Goal: Task Accomplishment & Management: Use online tool/utility

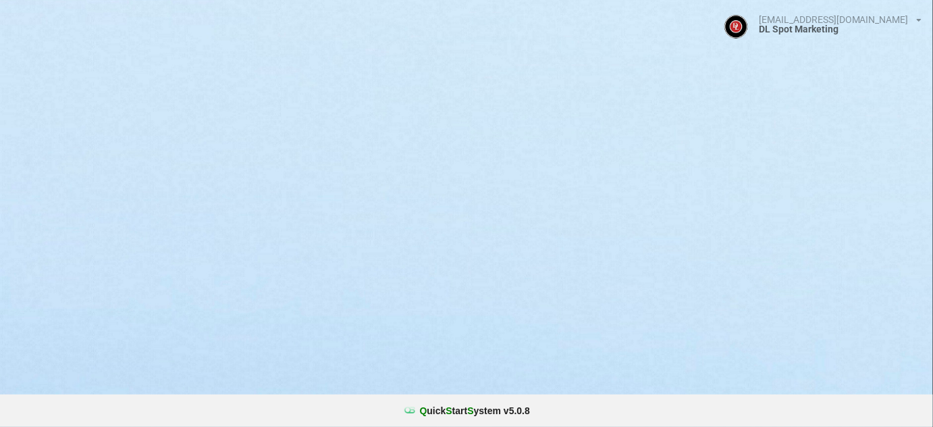
select select "25"
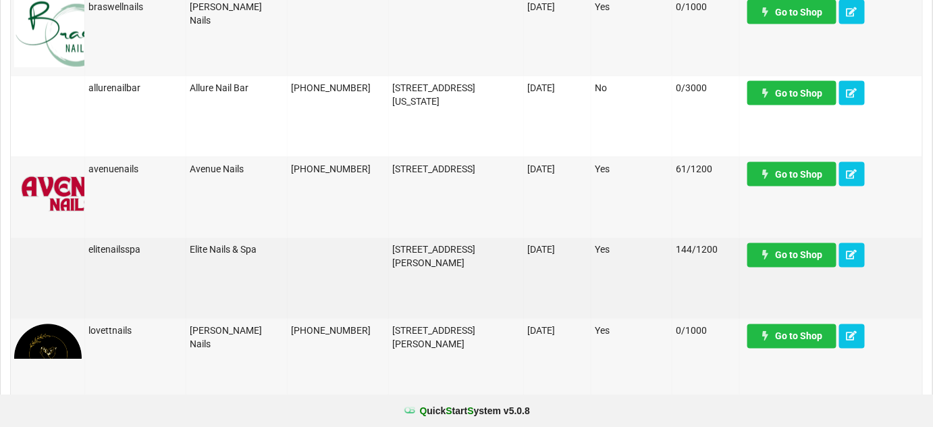
scroll to position [736, 0]
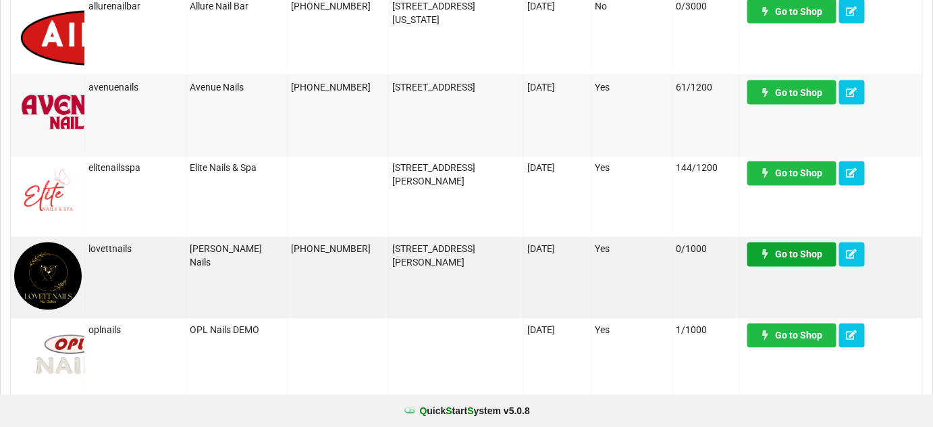
click at [802, 253] on link "Go to Shop" at bounding box center [791, 254] width 89 height 24
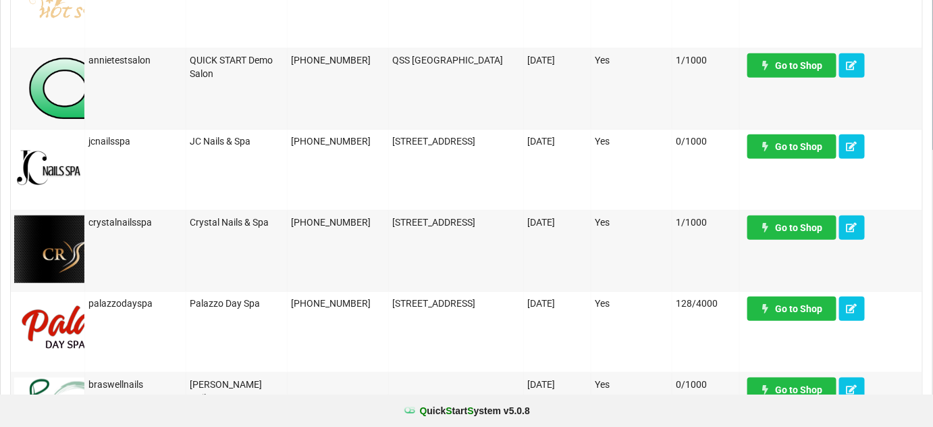
scroll to position [0, 0]
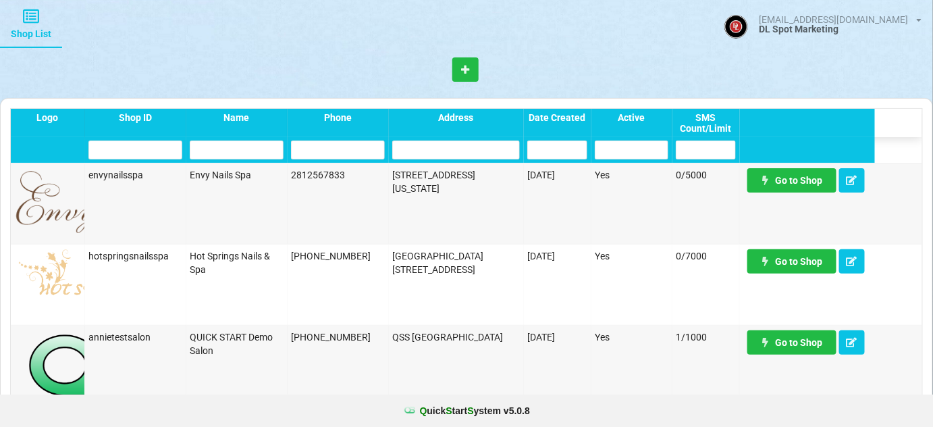
click at [333, 153] on input "text" at bounding box center [338, 149] width 94 height 19
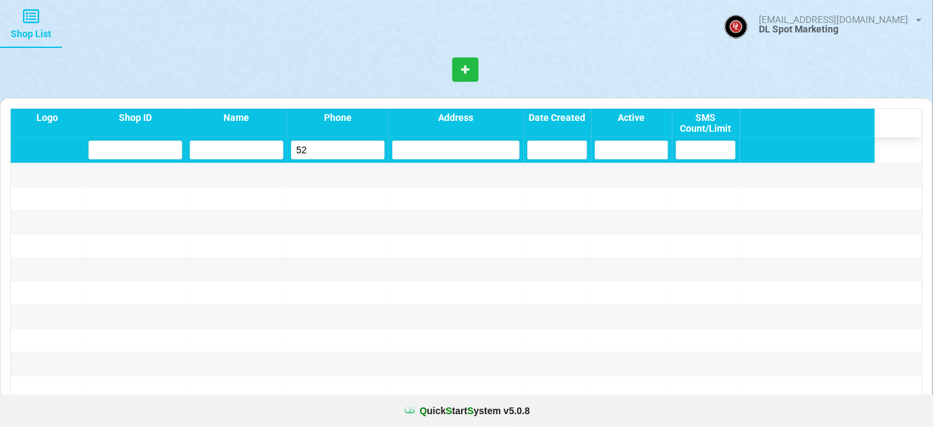
type input "5"
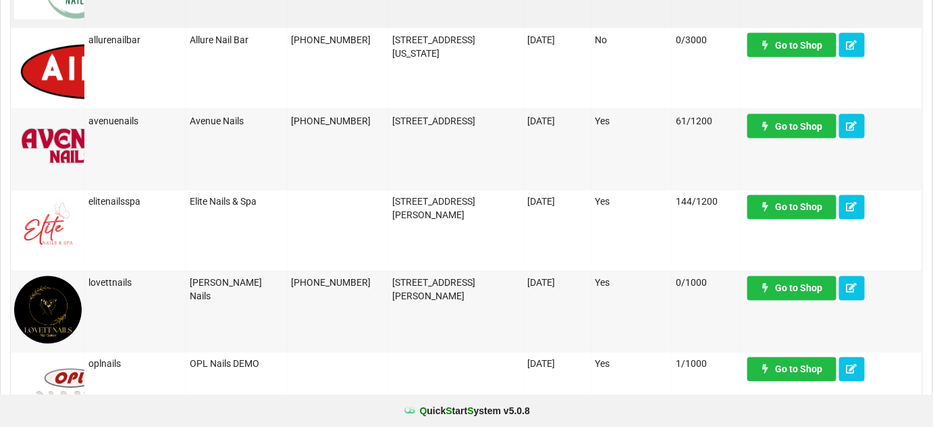
scroll to position [736, 0]
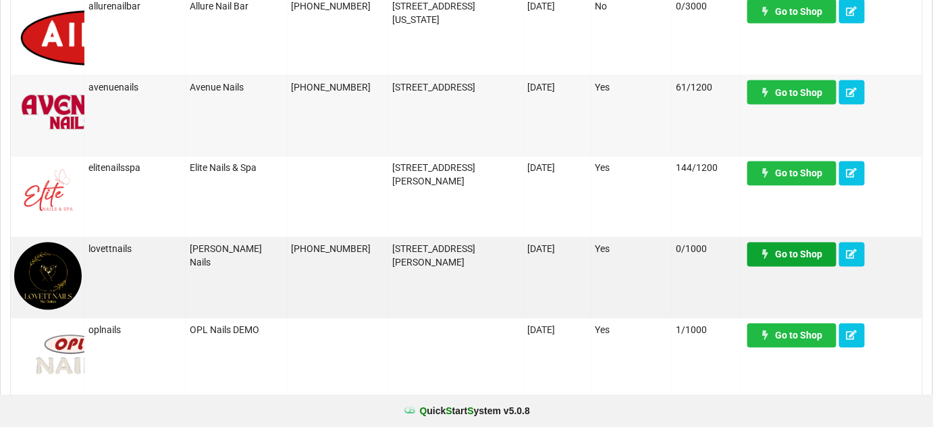
click at [810, 257] on link "Go to Shop" at bounding box center [791, 254] width 89 height 24
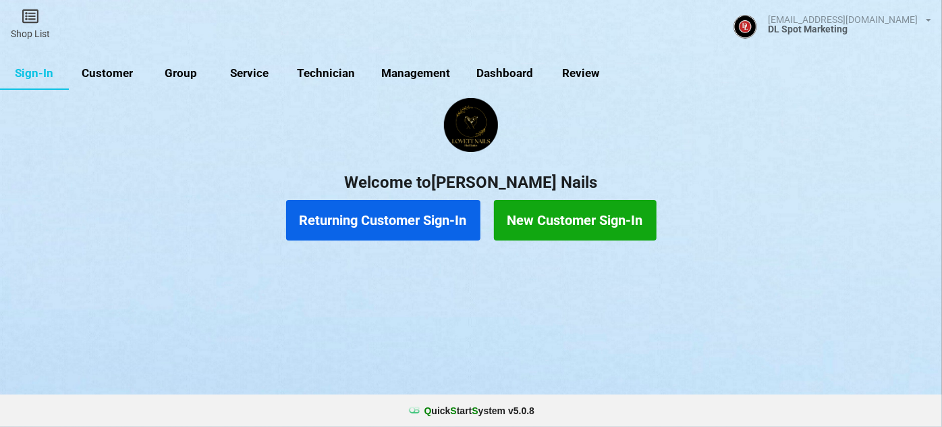
click at [122, 75] on link "Customer" at bounding box center [108, 73] width 78 height 32
select select "25"
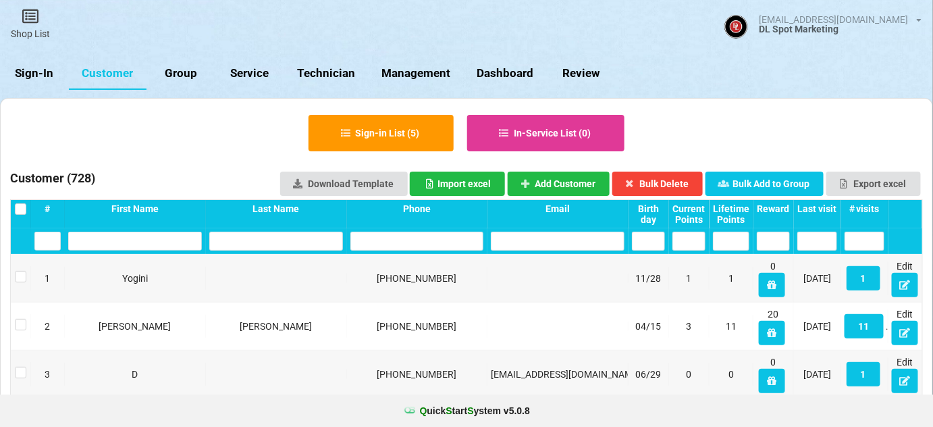
click at [408, 244] on input "text" at bounding box center [417, 241] width 134 height 19
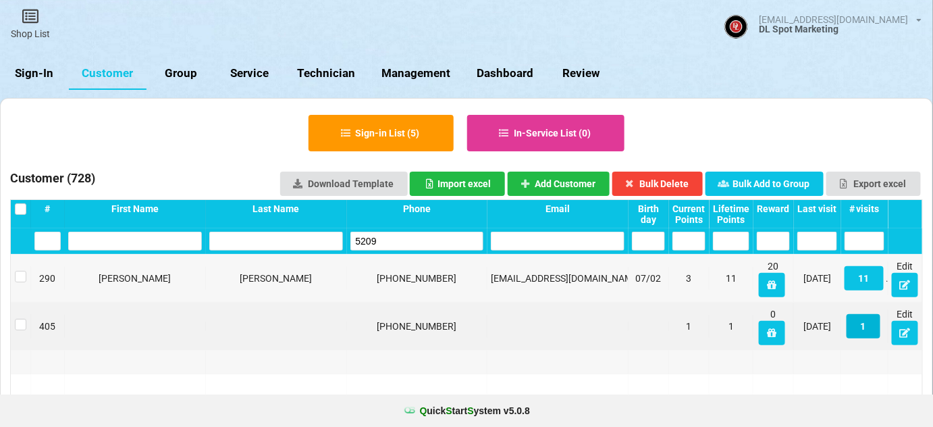
type input "5209"
click at [865, 326] on button "1" at bounding box center [863, 326] width 34 height 24
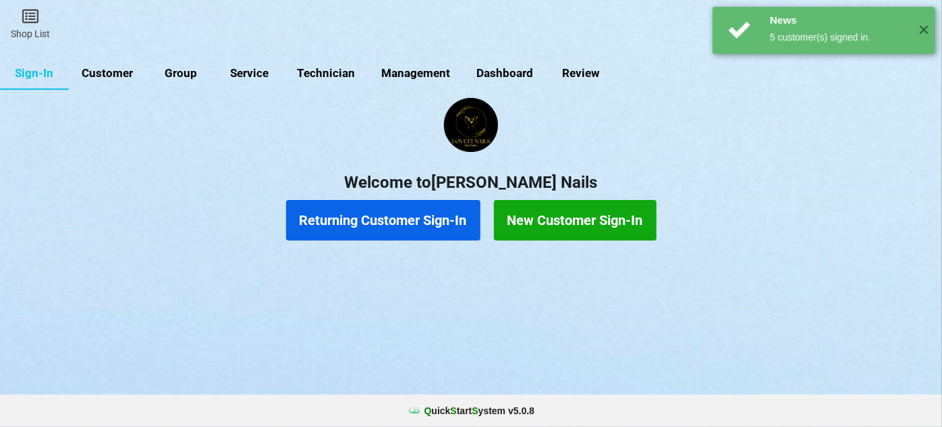
click at [115, 70] on link "Customer" at bounding box center [108, 73] width 78 height 32
select select "25"
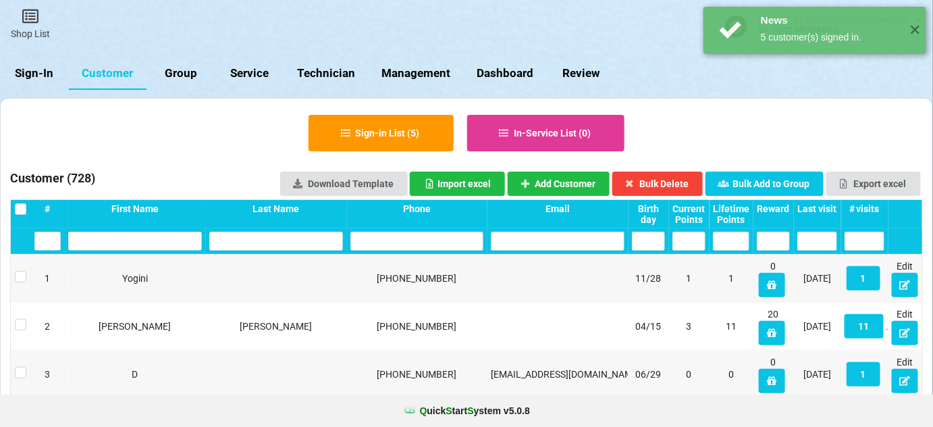
click at [412, 242] on input "text" at bounding box center [417, 241] width 134 height 19
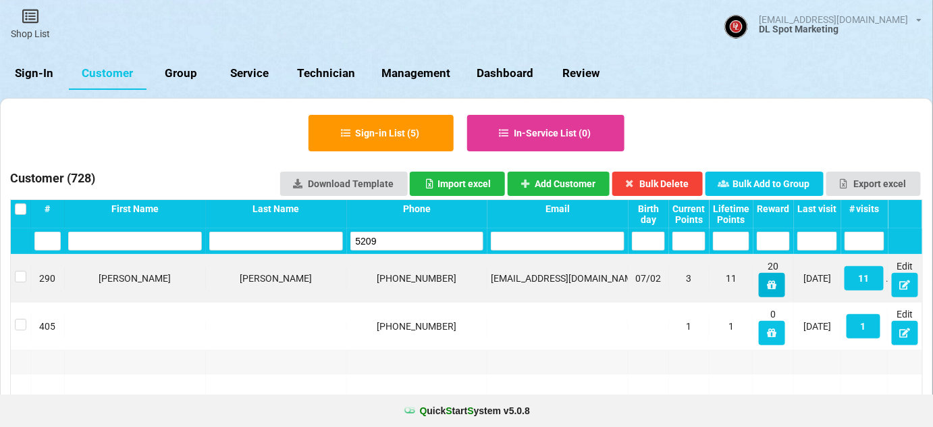
type input "5209"
click at [771, 286] on icon at bounding box center [771, 284] width 11 height 8
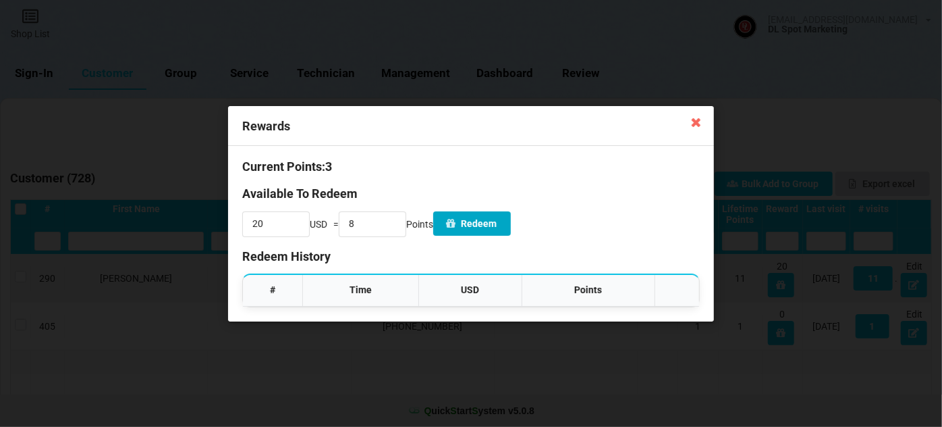
click at [497, 224] on button "Redeem" at bounding box center [472, 223] width 78 height 24
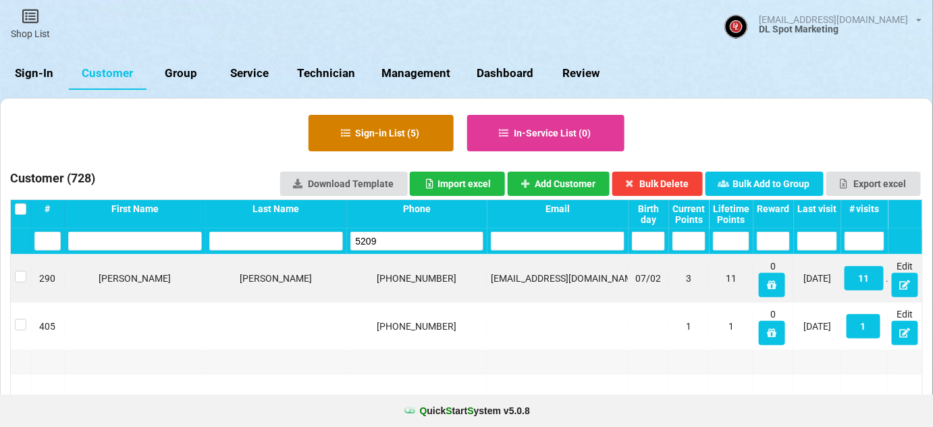
click at [379, 128] on button "Sign-in List ( 5 )" at bounding box center [380, 133] width 145 height 36
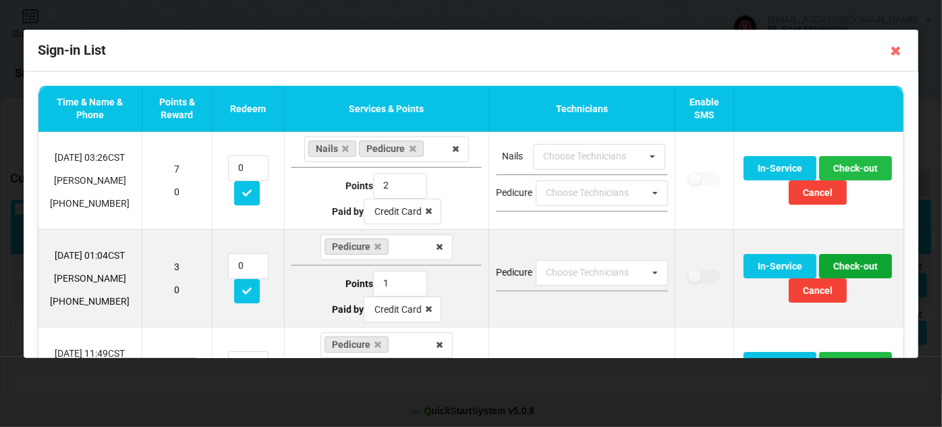
click at [844, 264] on button "Check-out" at bounding box center [855, 266] width 73 height 24
click at [845, 265] on button "Check-out" at bounding box center [855, 266] width 73 height 24
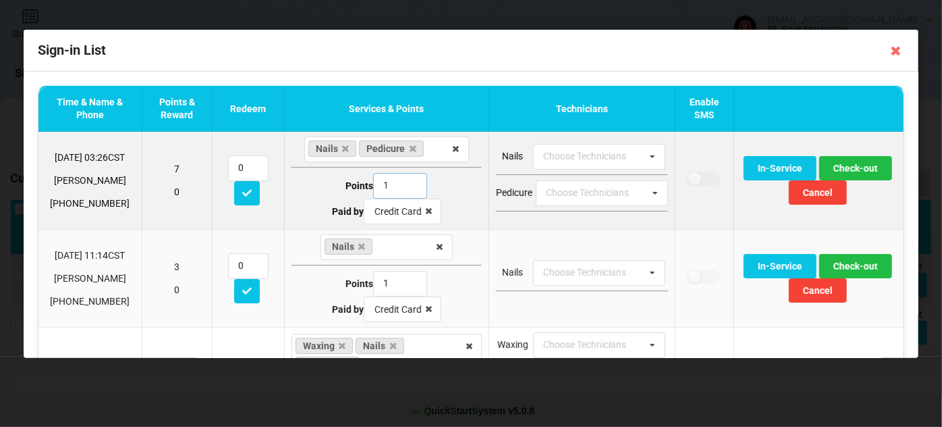
type input "1"
click at [406, 188] on input "1" at bounding box center [400, 186] width 54 height 26
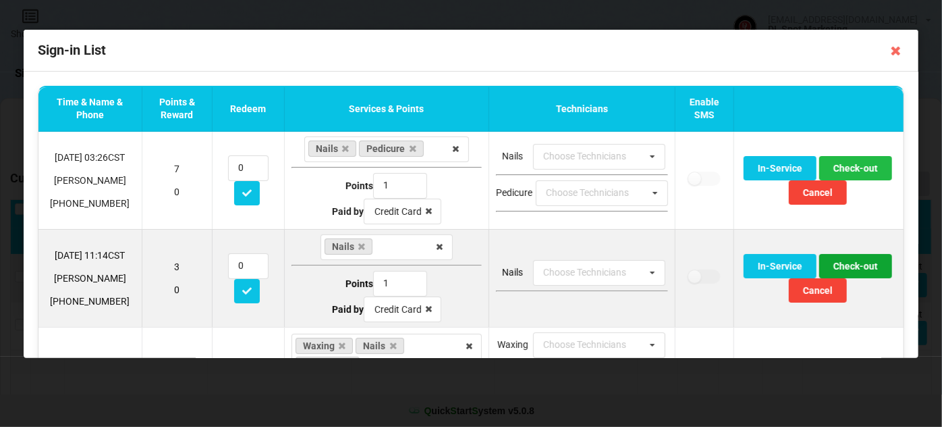
click at [842, 261] on button "Check-out" at bounding box center [855, 266] width 73 height 24
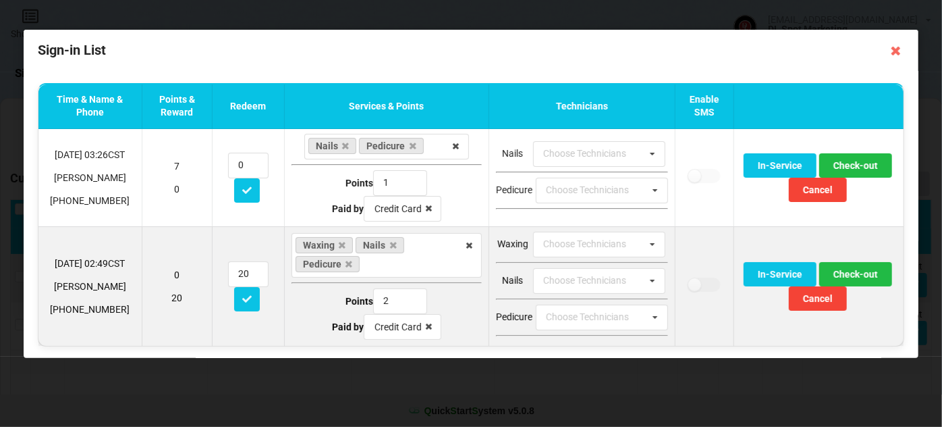
scroll to position [3, 0]
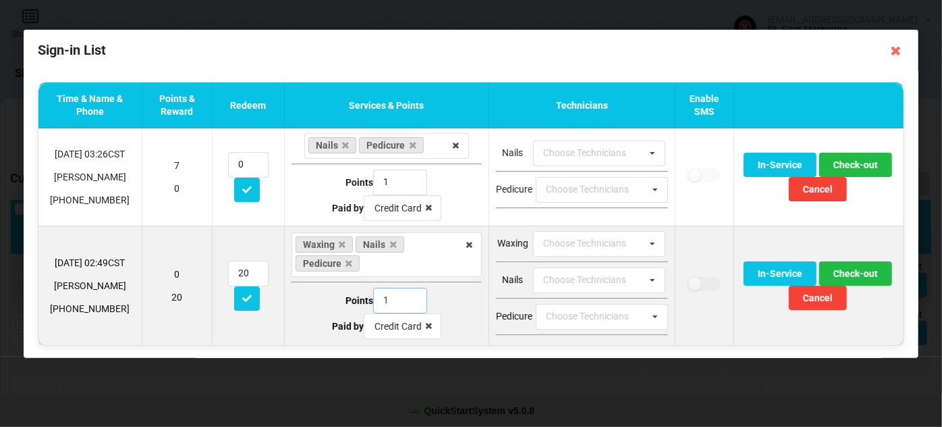
type input "1"
click at [406, 300] on input "1" at bounding box center [400, 301] width 54 height 26
click at [848, 271] on button "Check-out" at bounding box center [855, 273] width 73 height 24
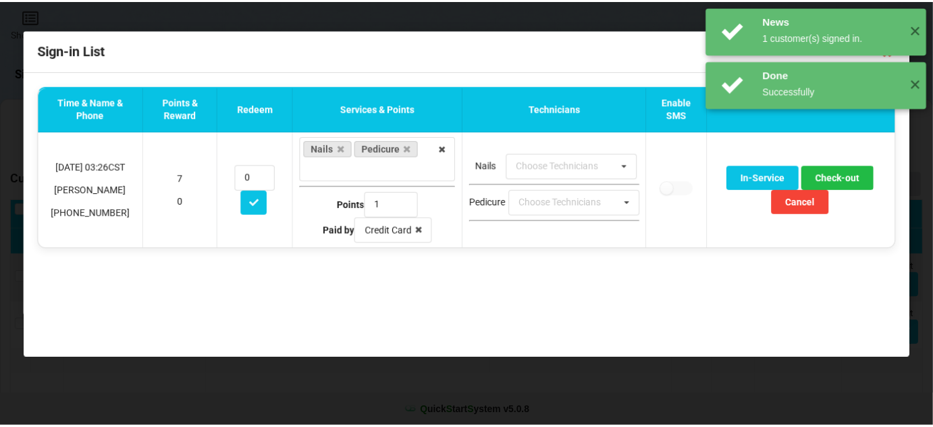
scroll to position [0, 0]
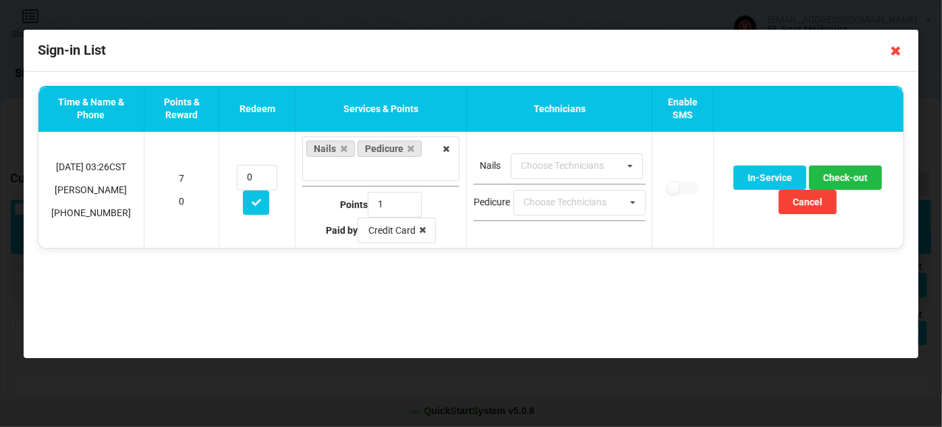
click at [898, 49] on icon at bounding box center [897, 51] width 22 height 22
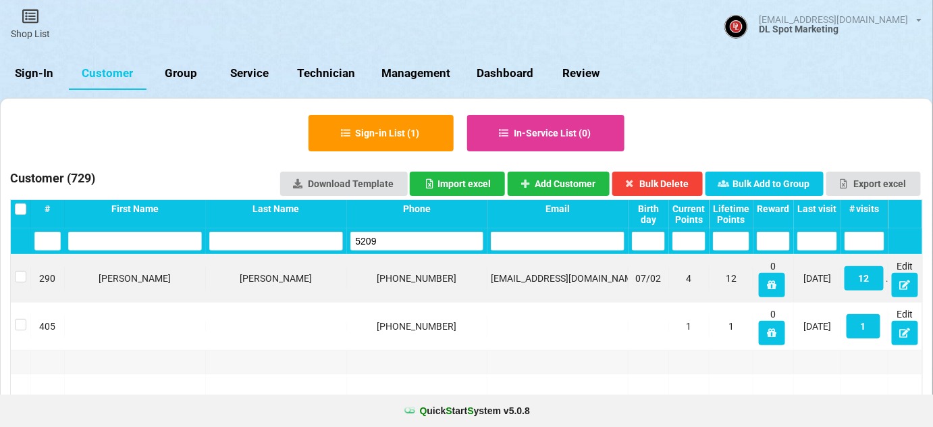
click at [824, 209] on div "Last visit" at bounding box center [817, 208] width 40 height 11
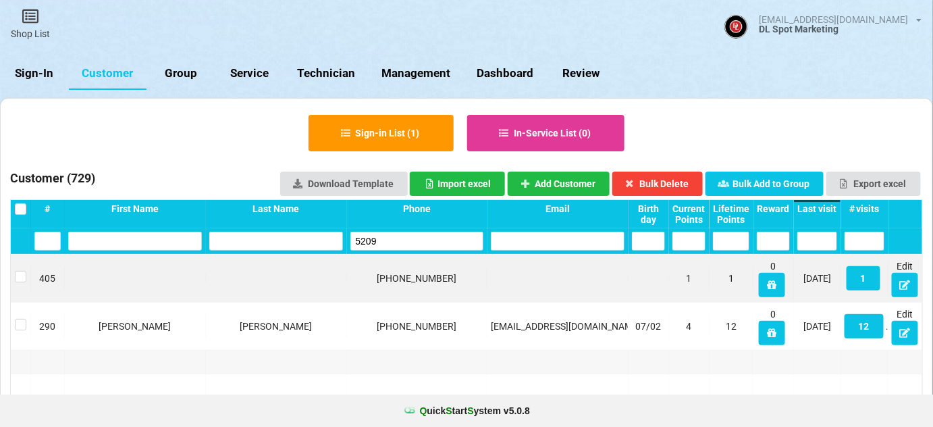
click at [824, 209] on div "Last visit" at bounding box center [817, 208] width 40 height 11
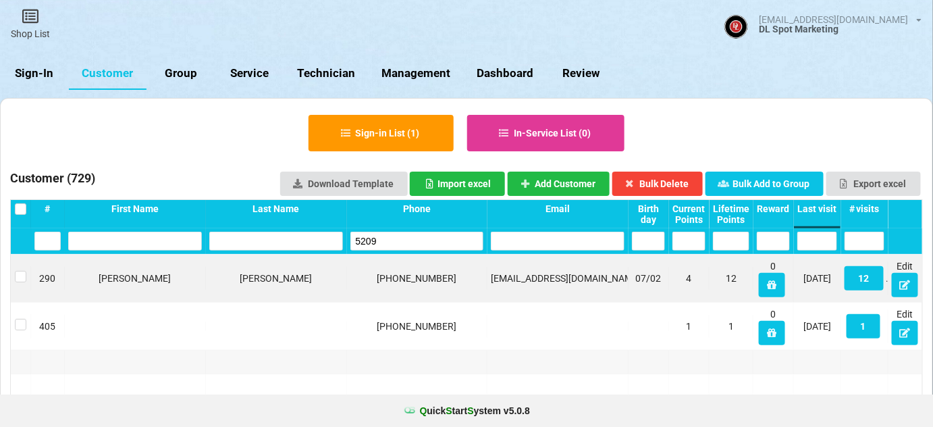
drag, startPoint x: 393, startPoint y: 238, endPoint x: 330, endPoint y: 239, distance: 62.8
click at [330, 239] on div "5209" at bounding box center [466, 241] width 911 height 26
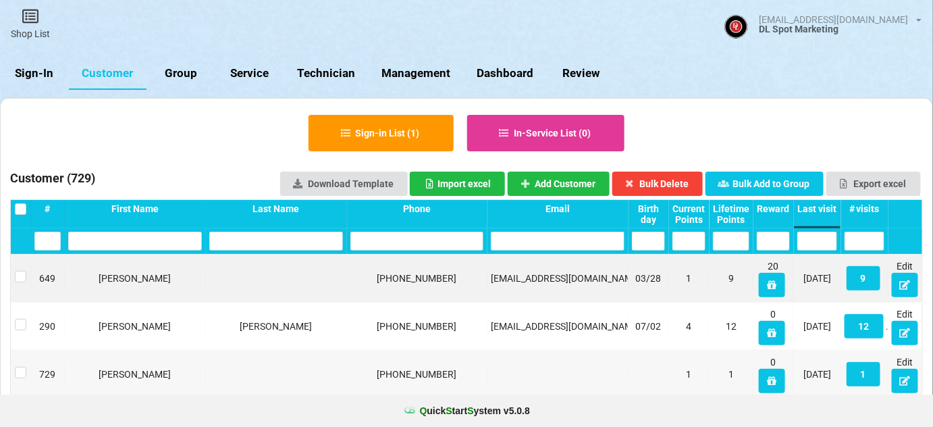
click at [362, 280] on div "832-830-5798" at bounding box center [417, 277] width 134 height 13
click at [817, 211] on div "Last visit" at bounding box center [817, 208] width 40 height 11
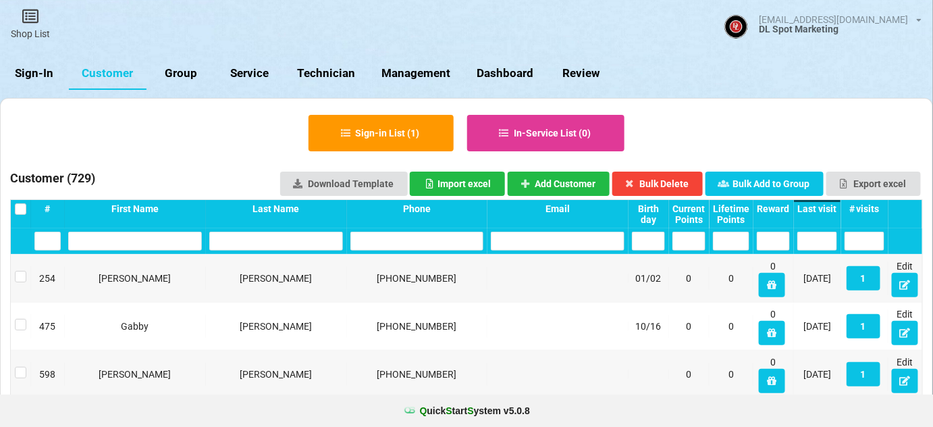
click at [817, 211] on div "Last visit" at bounding box center [817, 208] width 40 height 11
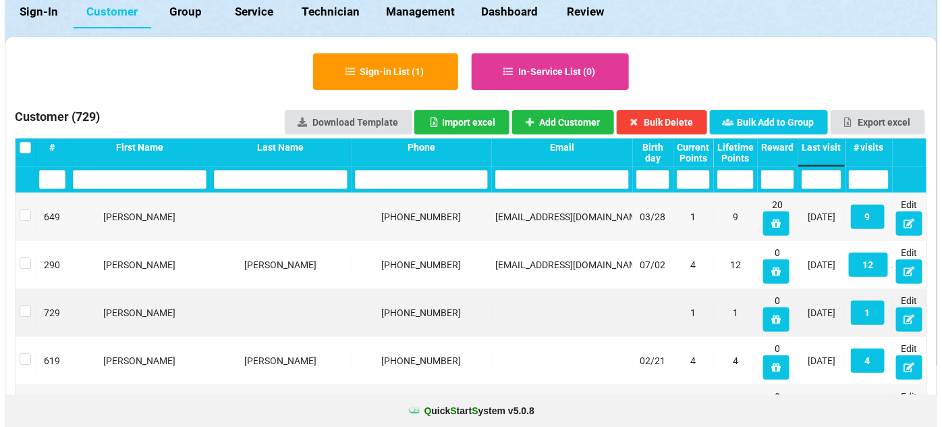
scroll to position [82, 0]
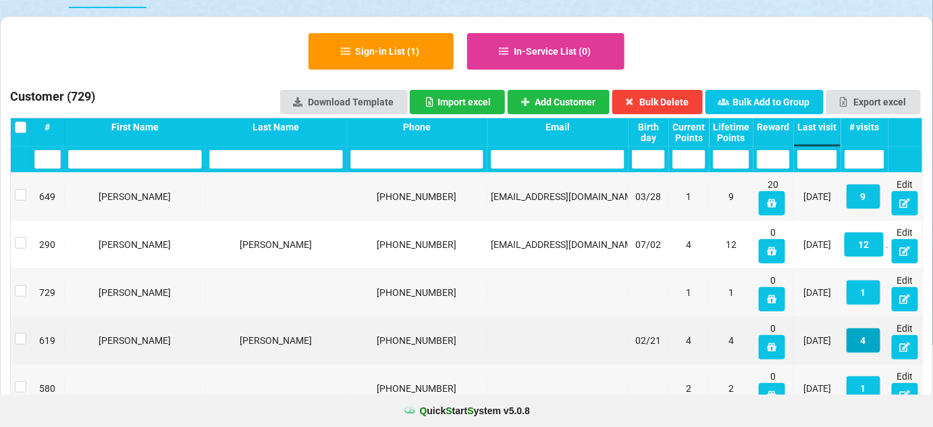
click at [867, 336] on button "4" at bounding box center [863, 340] width 34 height 24
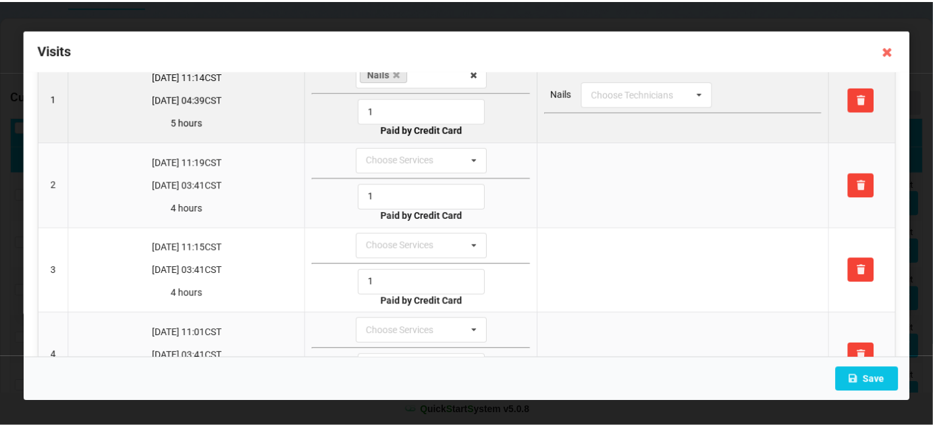
scroll to position [31, 0]
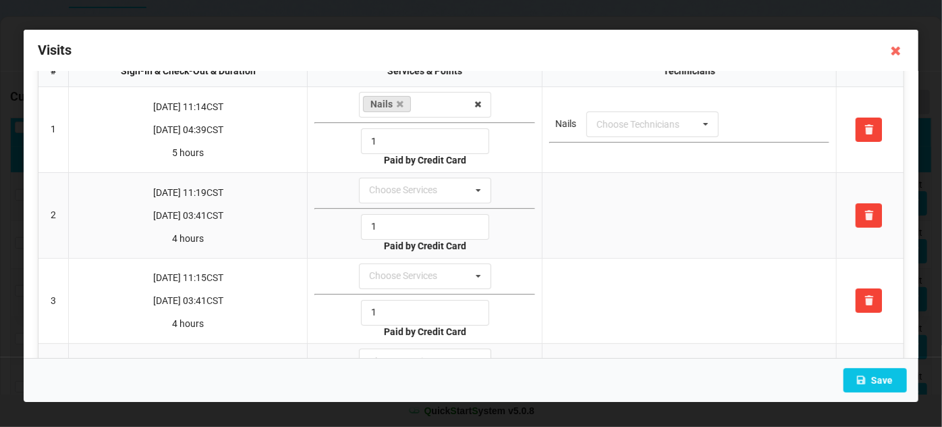
drag, startPoint x: 892, startPoint y: 48, endPoint x: 890, endPoint y: 61, distance: 13.8
click at [892, 48] on icon at bounding box center [897, 51] width 22 height 22
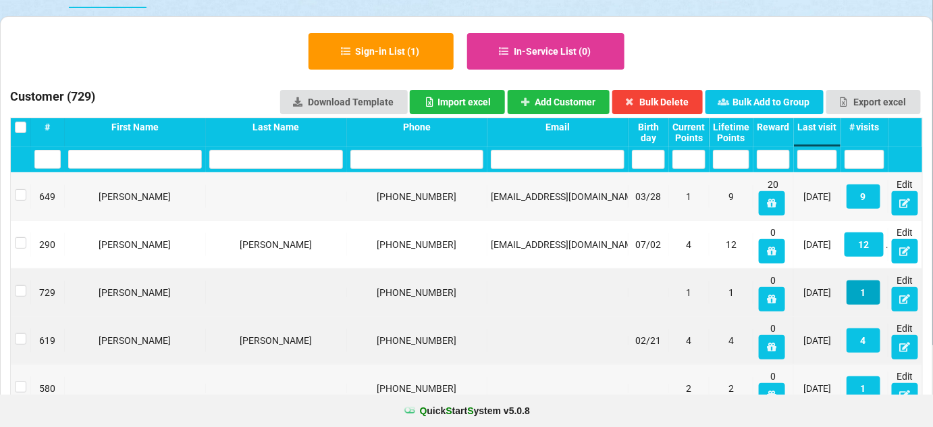
click at [864, 298] on button "1" at bounding box center [863, 292] width 34 height 24
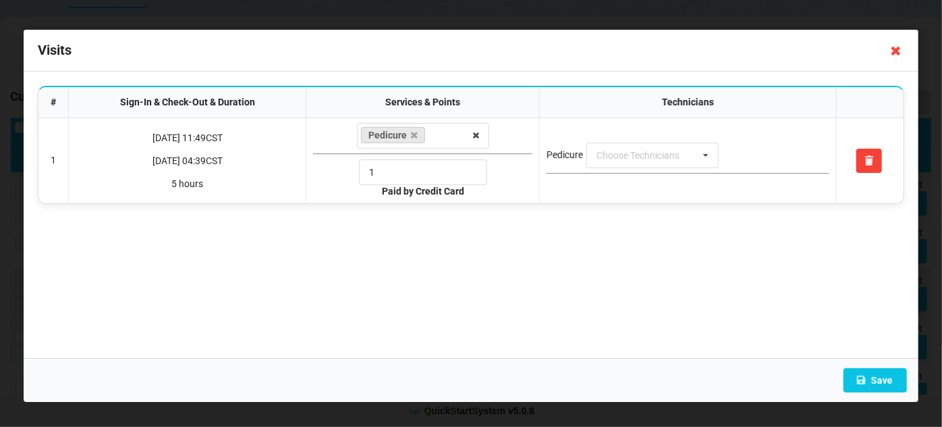
click at [898, 53] on icon at bounding box center [897, 51] width 22 height 22
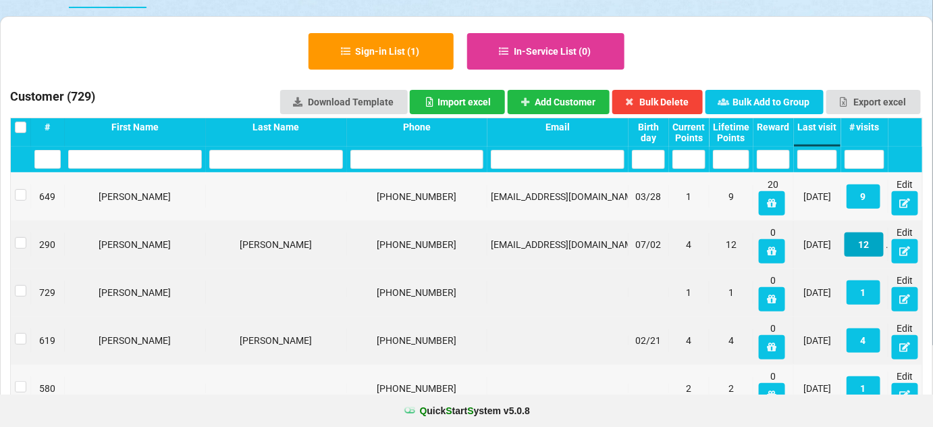
click at [865, 246] on button "12" at bounding box center [863, 244] width 39 height 24
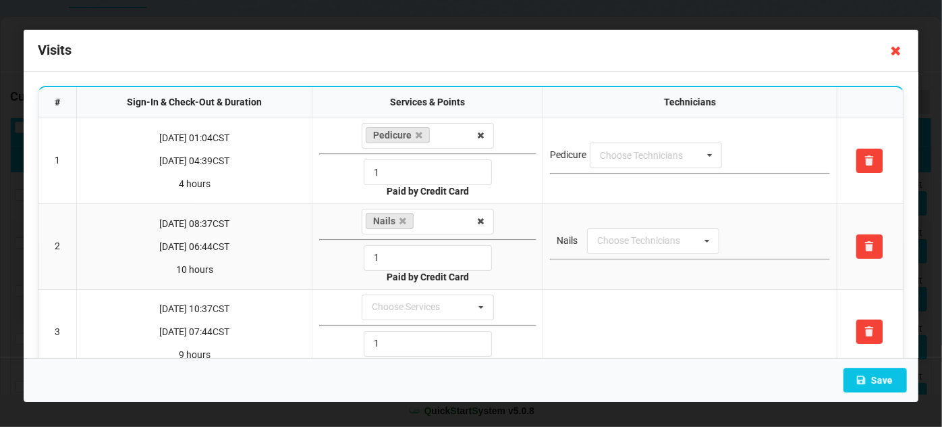
click at [898, 49] on icon at bounding box center [897, 51] width 22 height 22
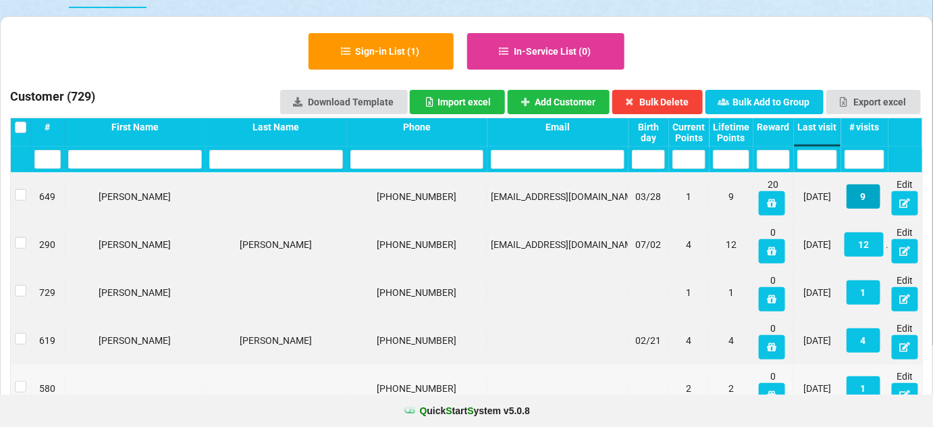
click at [861, 195] on button "9" at bounding box center [863, 196] width 34 height 24
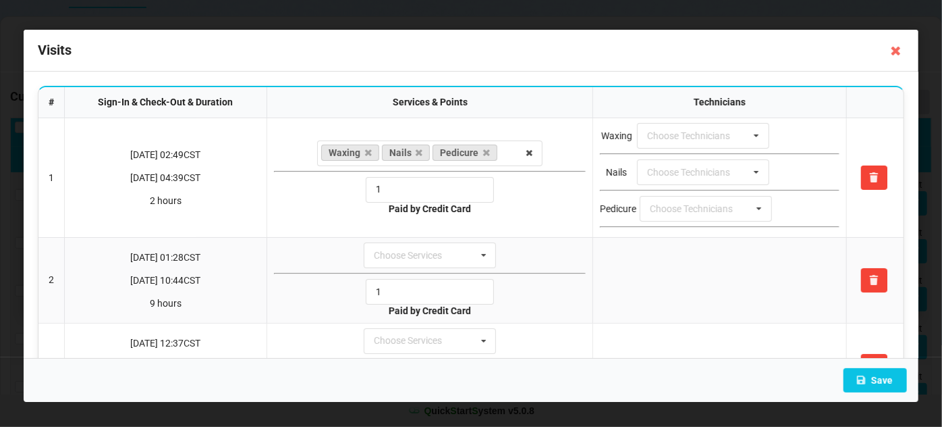
click at [896, 50] on icon at bounding box center [897, 51] width 22 height 22
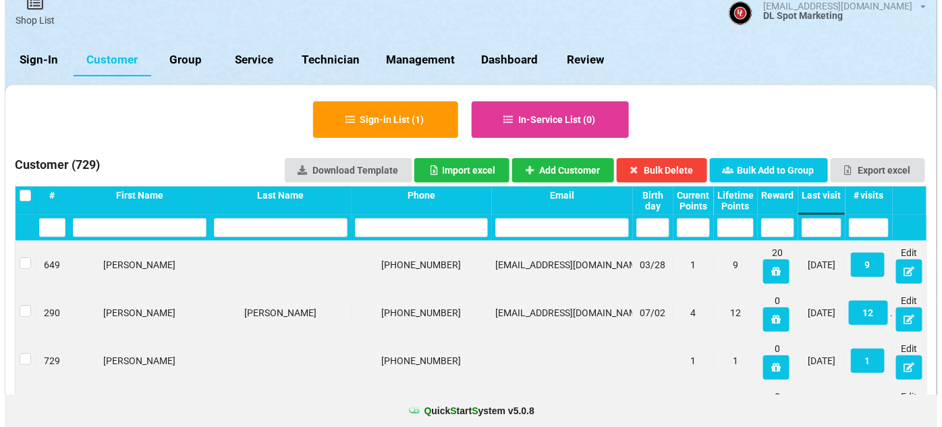
scroll to position [0, 0]
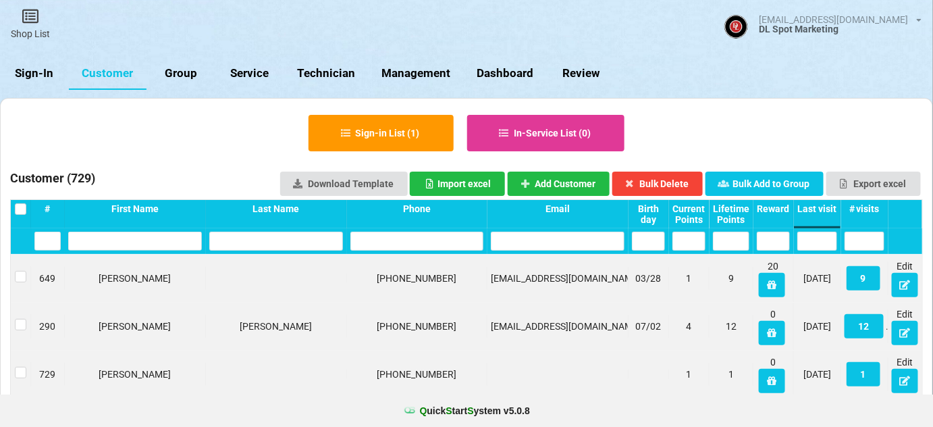
click at [34, 76] on link "Sign-In" at bounding box center [34, 73] width 69 height 32
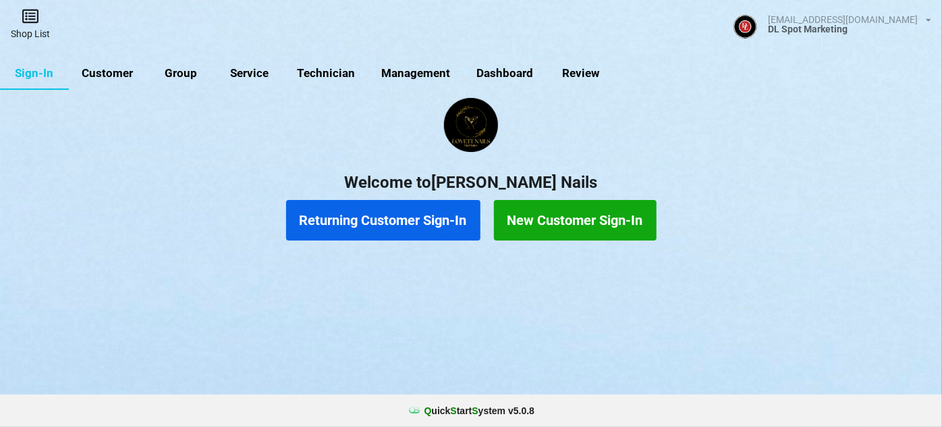
click at [30, 28] on link "Shop List" at bounding box center [30, 24] width 61 height 48
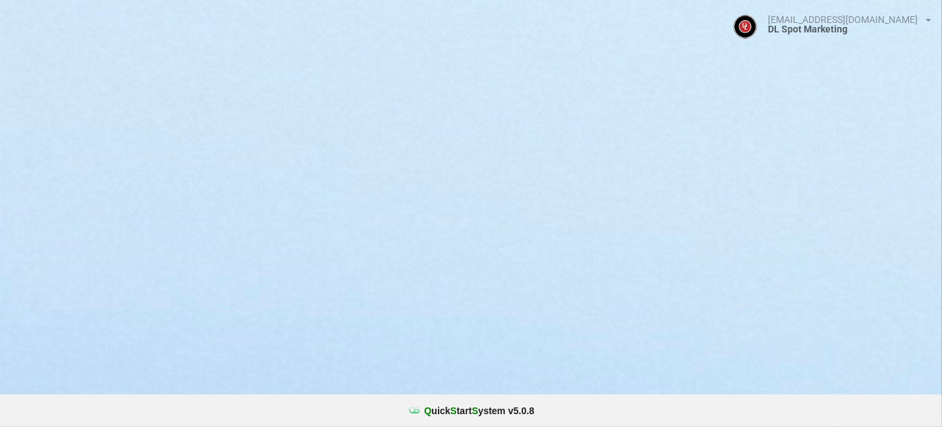
select select "25"
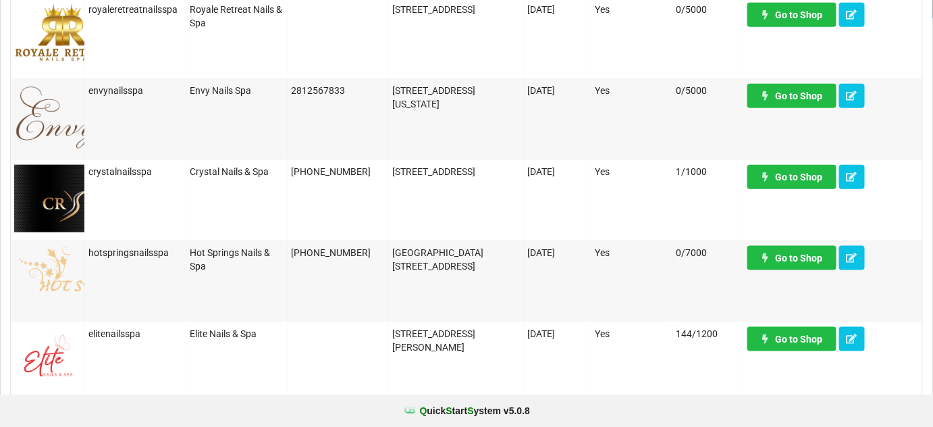
scroll to position [572, 0]
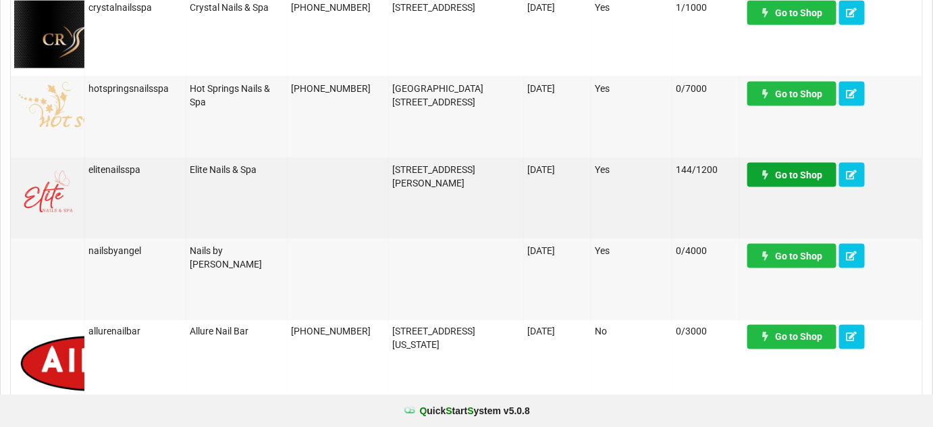
click at [803, 178] on link "Go to Shop" at bounding box center [791, 175] width 89 height 24
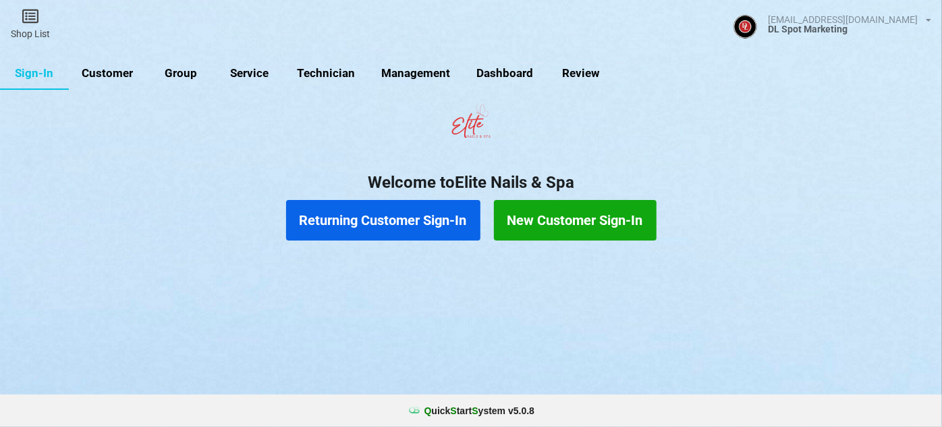
click at [120, 76] on link "Customer" at bounding box center [108, 73] width 78 height 32
select select "25"
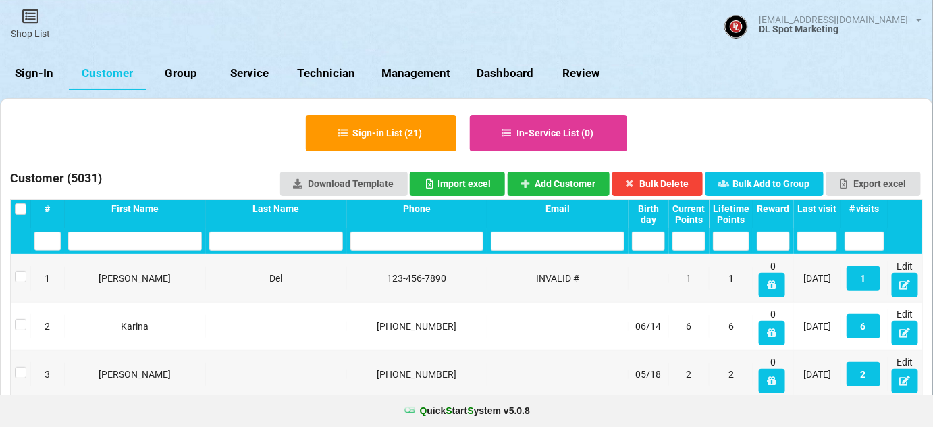
click at [816, 205] on div "Last visit" at bounding box center [817, 208] width 40 height 11
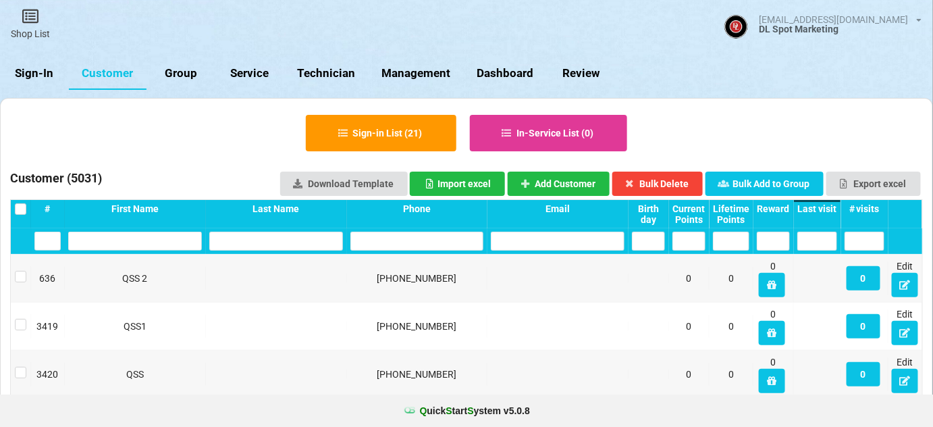
click at [816, 207] on div "Last visit" at bounding box center [797, 209] width 38 height 10
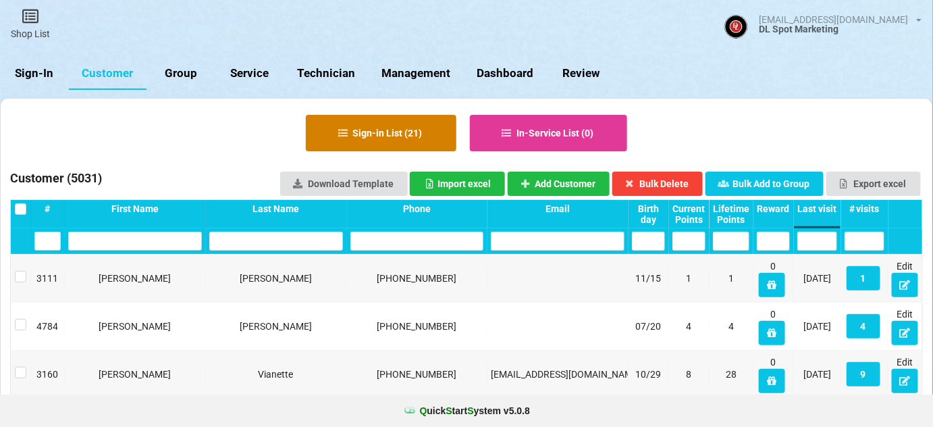
click at [391, 132] on button "Sign-in List ( 21 )" at bounding box center [381, 133] width 151 height 36
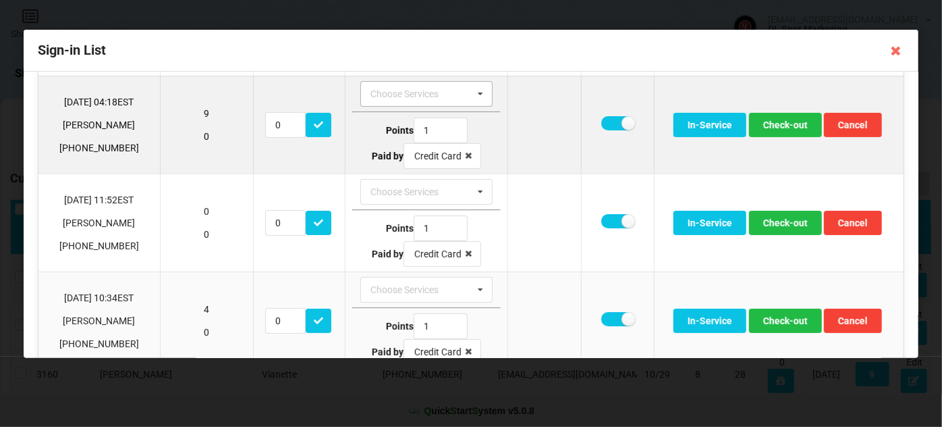
scroll to position [163, 0]
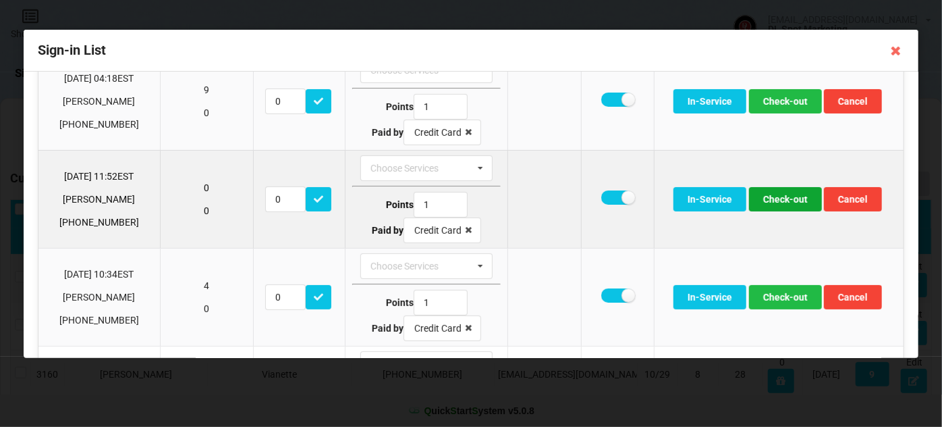
click at [792, 200] on button "Check-out" at bounding box center [785, 199] width 73 height 24
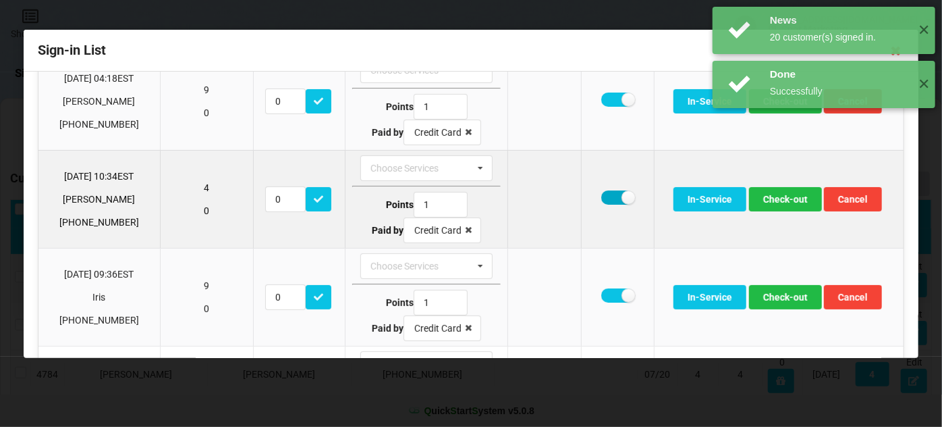
click at [606, 192] on label at bounding box center [617, 197] width 33 height 14
checkbox input "false"
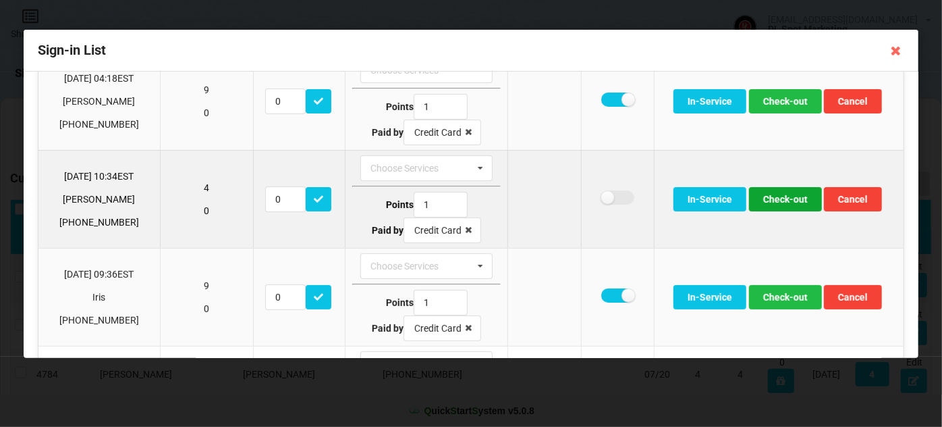
click at [778, 197] on button "Check-out" at bounding box center [785, 199] width 73 height 24
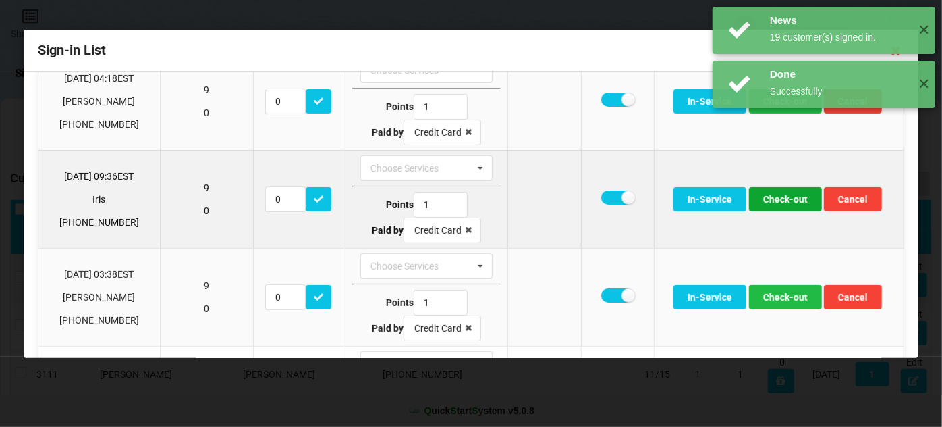
click at [778, 195] on button "Check-out" at bounding box center [785, 199] width 73 height 24
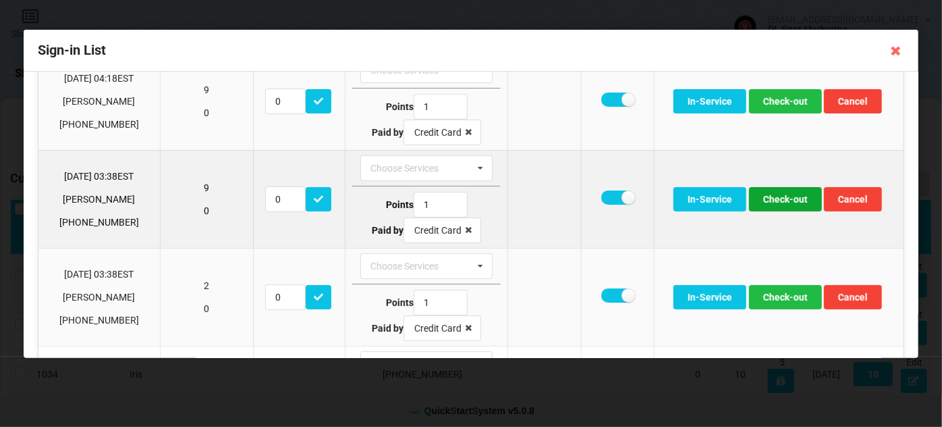
click at [779, 198] on button "Check-out" at bounding box center [785, 199] width 73 height 24
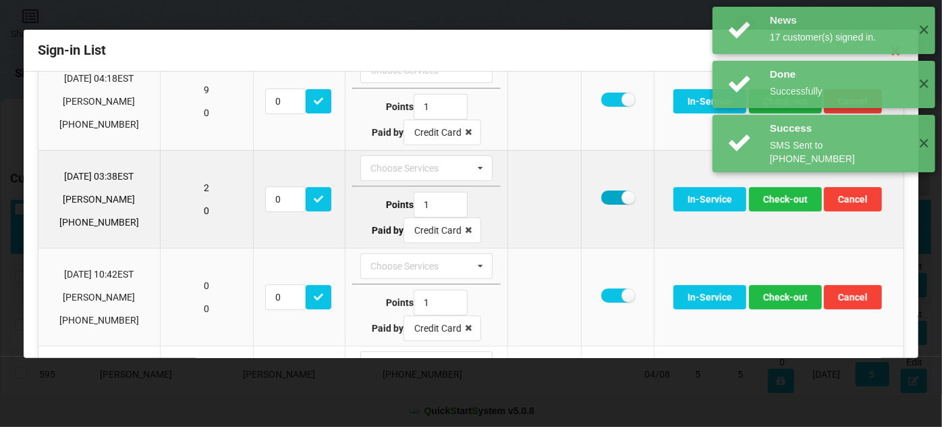
click at [601, 196] on label at bounding box center [617, 197] width 33 height 14
checkbox input "false"
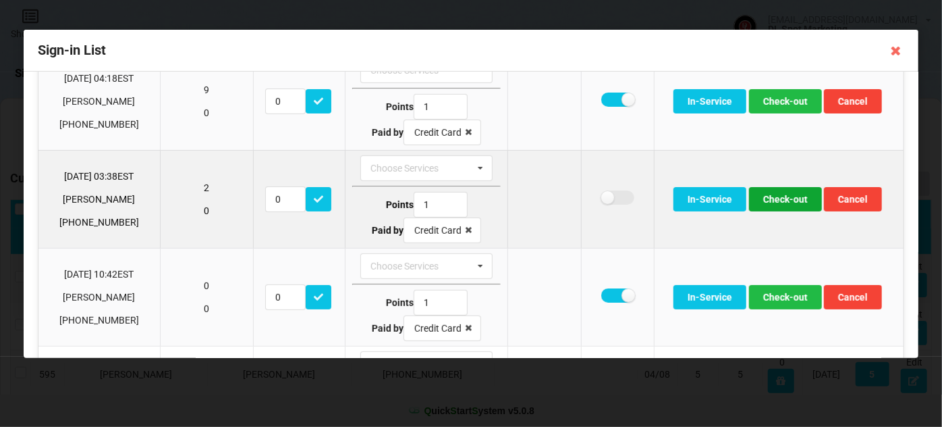
click at [794, 199] on button "Check-out" at bounding box center [785, 199] width 73 height 24
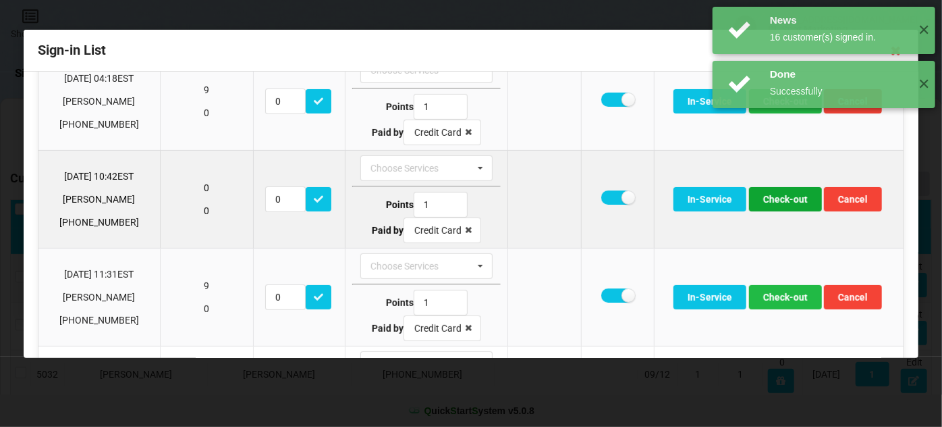
click at [781, 199] on button "Check-out" at bounding box center [785, 199] width 73 height 24
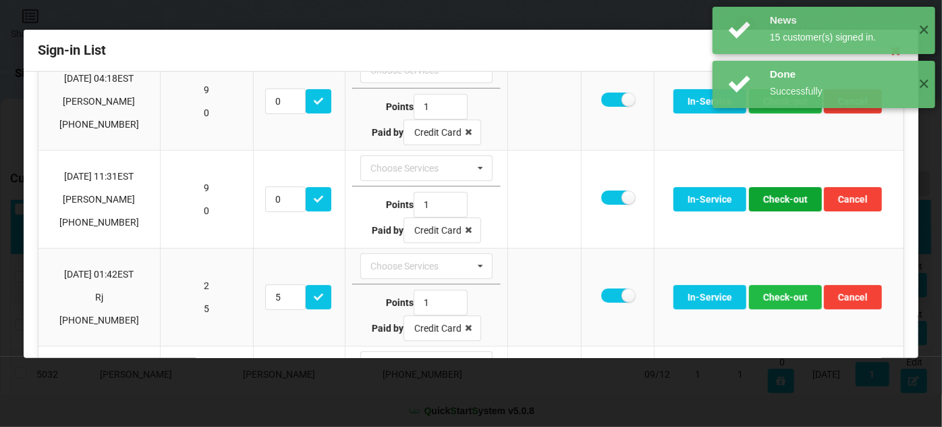
click at [781, 199] on button "Check-out" at bounding box center [785, 199] width 73 height 24
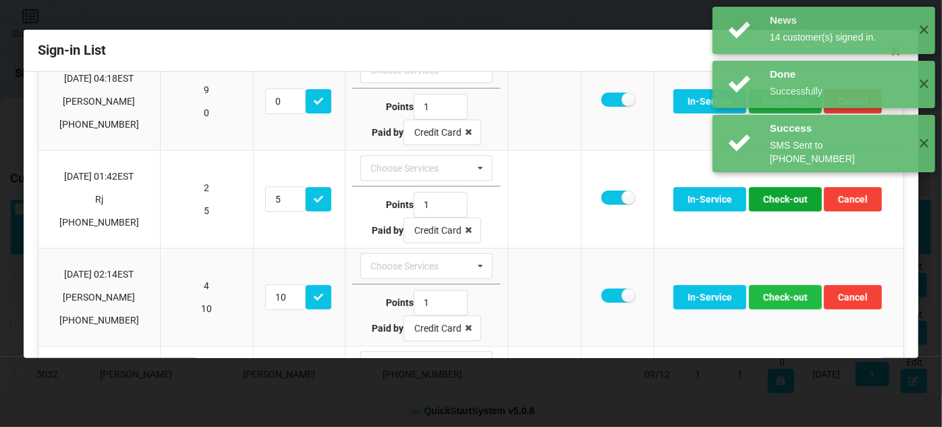
click at [781, 199] on button "Check-out" at bounding box center [785, 199] width 73 height 24
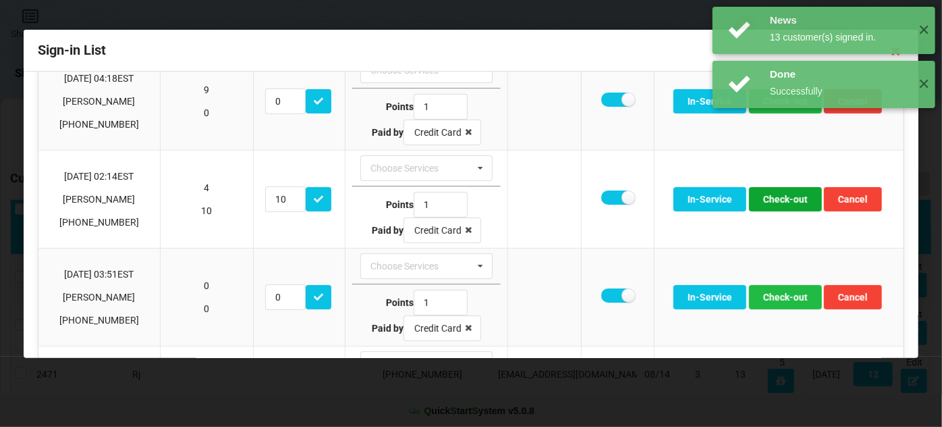
click at [781, 199] on button "Check-out" at bounding box center [785, 199] width 73 height 24
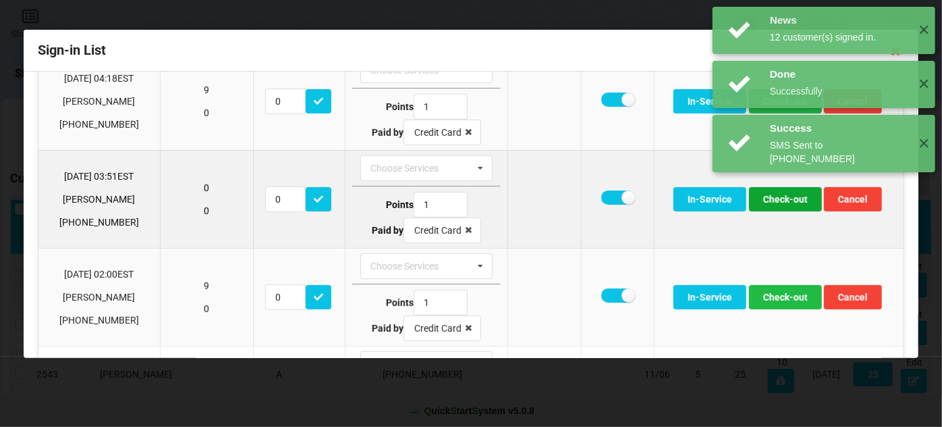
click at [781, 199] on button "Check-out" at bounding box center [785, 199] width 73 height 24
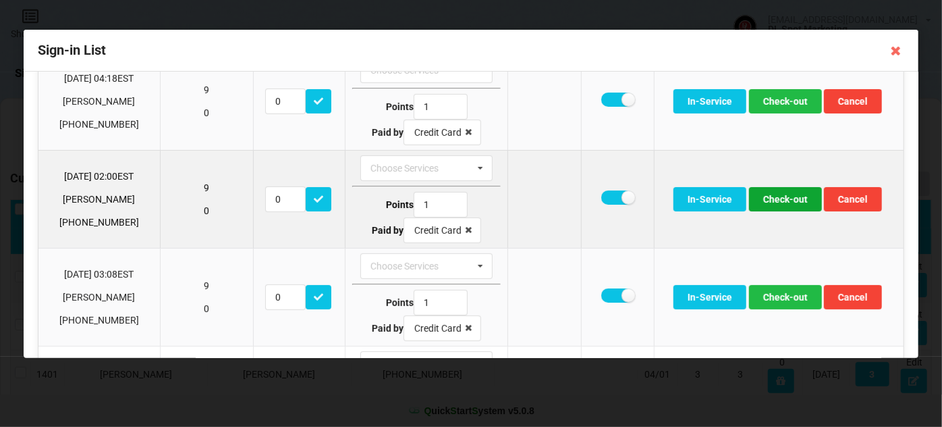
click at [779, 200] on button "Check-out" at bounding box center [785, 199] width 73 height 24
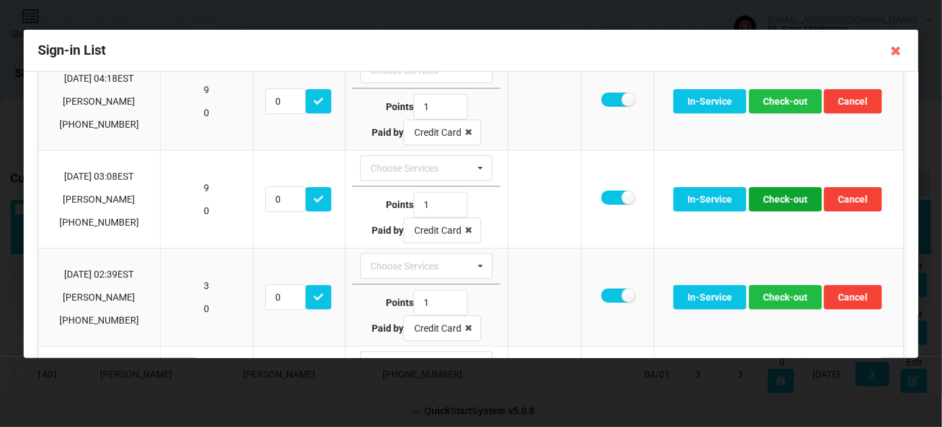
click at [779, 200] on button "Check-out" at bounding box center [785, 199] width 73 height 24
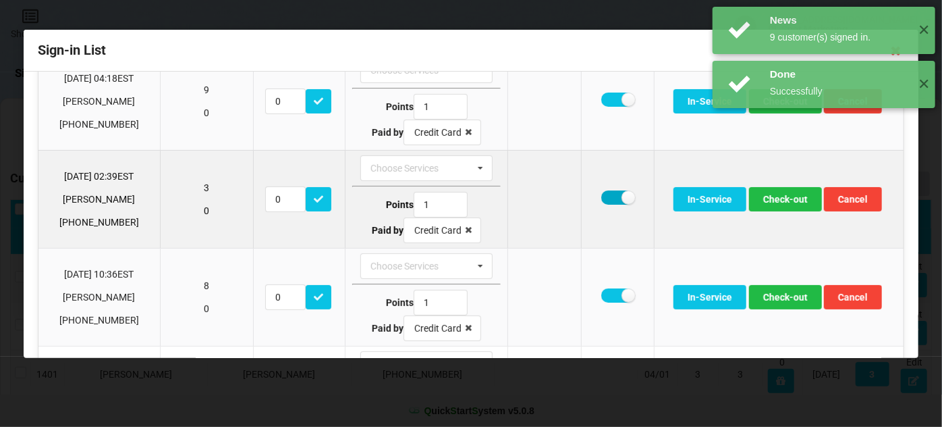
drag, startPoint x: 608, startPoint y: 192, endPoint x: 616, endPoint y: 192, distance: 8.1
click at [608, 192] on label at bounding box center [617, 197] width 33 height 14
checkbox input "false"
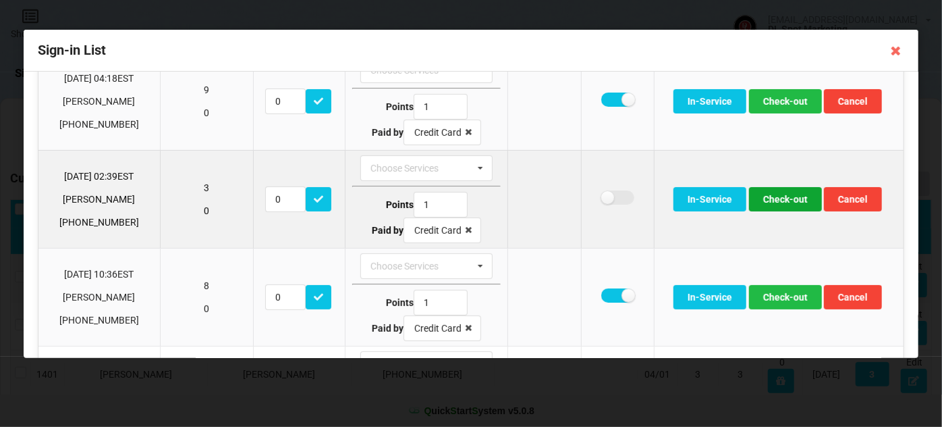
click at [786, 197] on button "Check-out" at bounding box center [785, 199] width 73 height 24
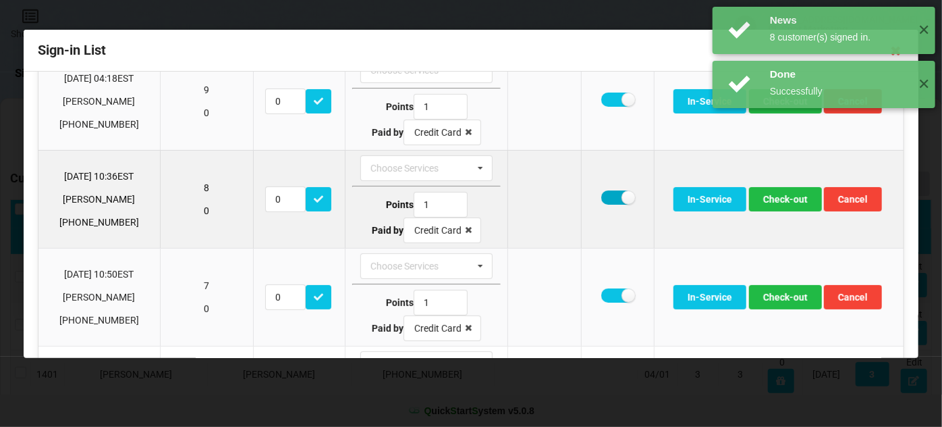
click at [601, 195] on label at bounding box center [617, 197] width 33 height 14
checkbox input "false"
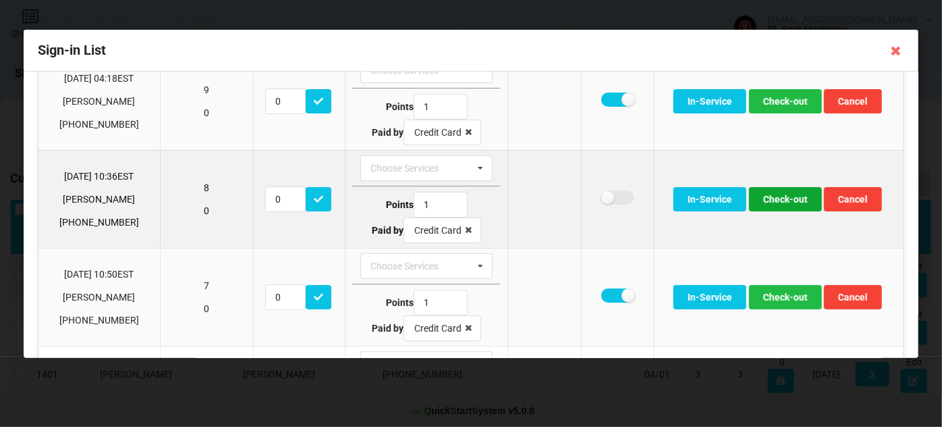
click at [777, 196] on button "Check-out" at bounding box center [785, 199] width 73 height 24
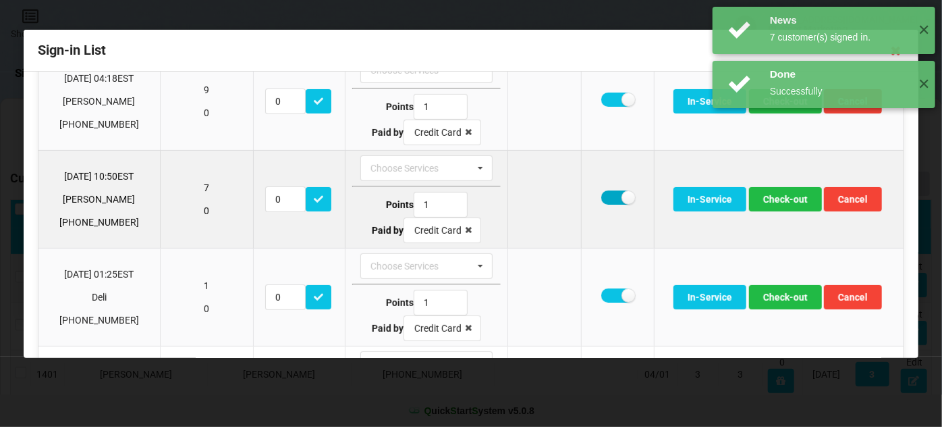
click at [610, 196] on label at bounding box center [617, 197] width 33 height 14
checkbox input "false"
click at [795, 199] on button "Check-out" at bounding box center [785, 199] width 73 height 24
click at [611, 196] on label at bounding box center [617, 197] width 33 height 14
checkbox input "false"
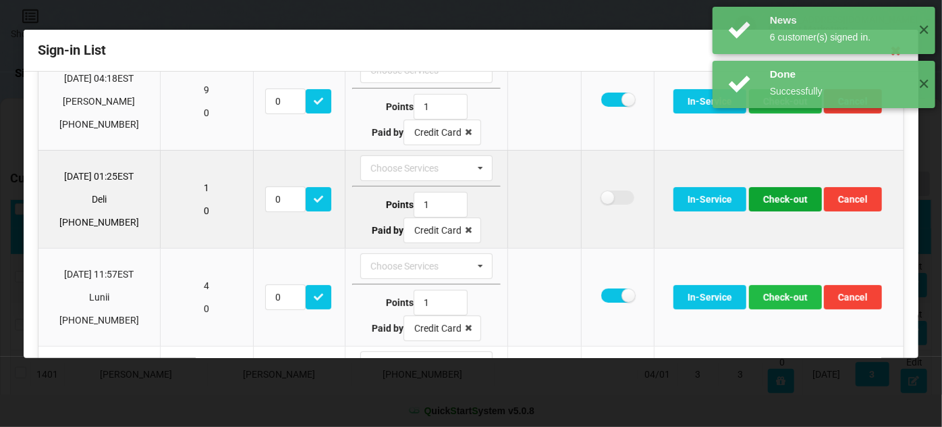
click at [799, 197] on button "Check-out" at bounding box center [785, 199] width 73 height 24
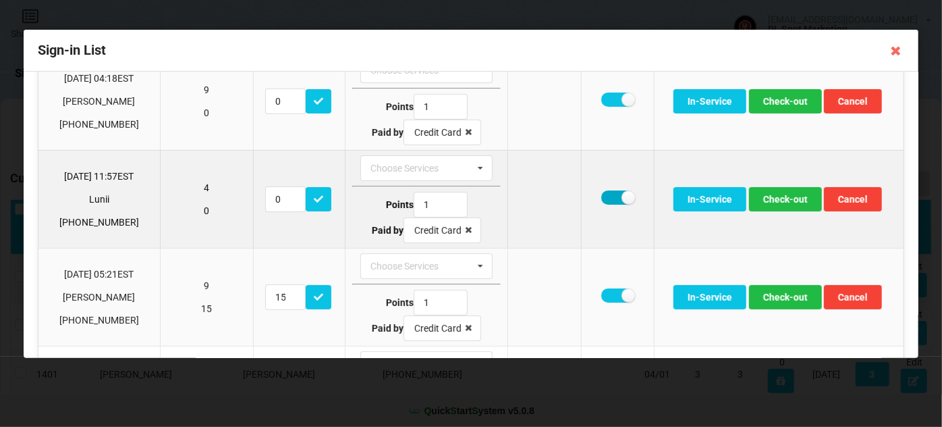
click at [605, 196] on label at bounding box center [617, 197] width 33 height 14
checkbox input "false"
click at [781, 198] on button "Check-out" at bounding box center [785, 199] width 73 height 24
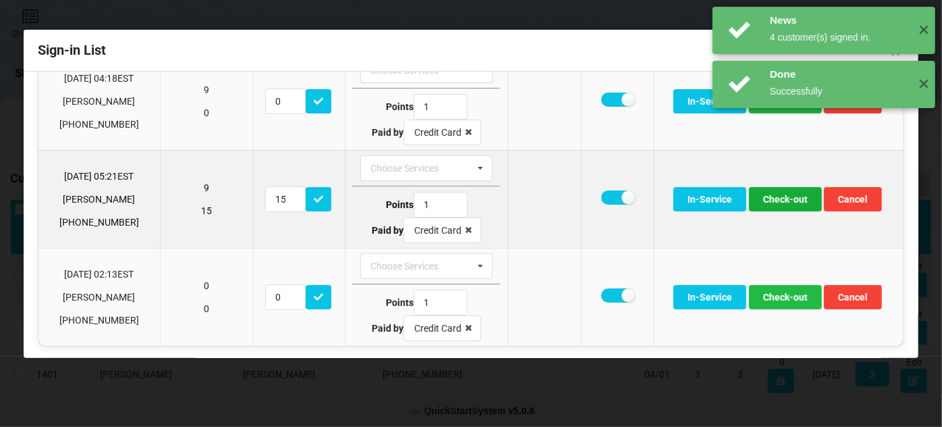
scroll to position [162, 0]
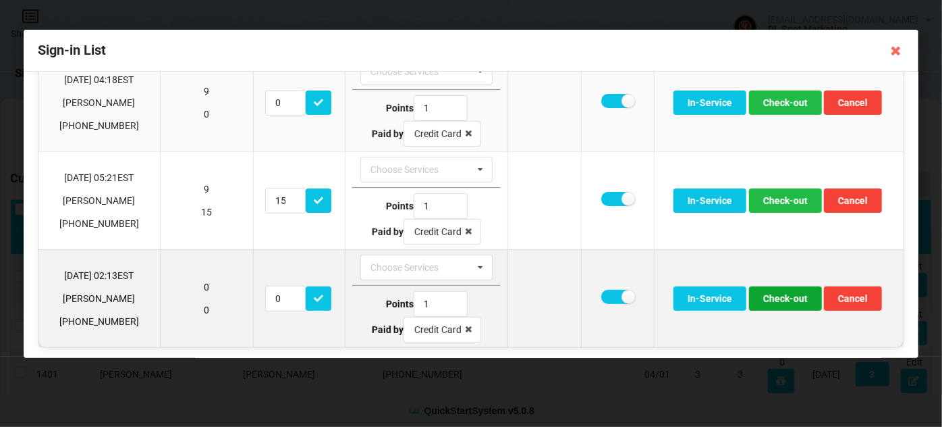
click at [794, 297] on button "Check-out" at bounding box center [785, 298] width 73 height 24
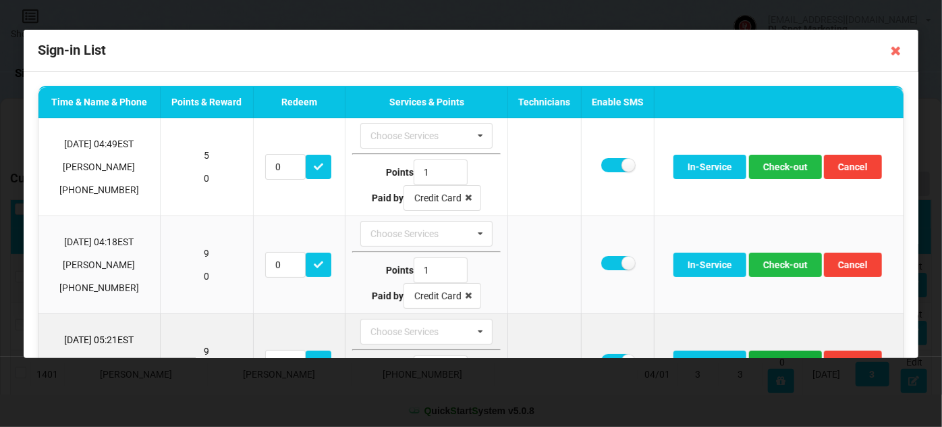
scroll to position [65, 0]
